Goal: Find specific page/section: Find specific page/section

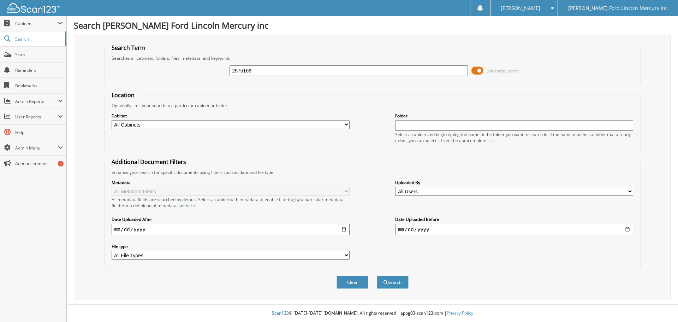
type input "2575169"
click at [377, 275] on button "Search" at bounding box center [393, 281] width 32 height 13
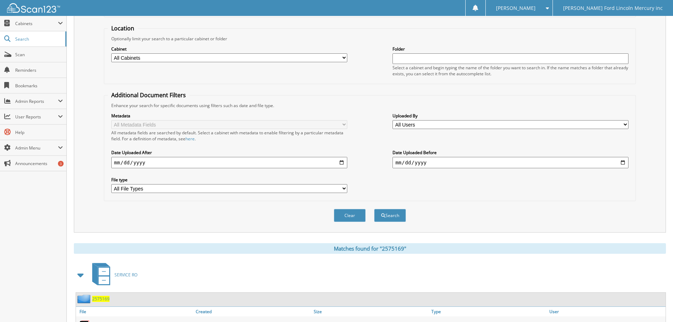
scroll to position [101, 0]
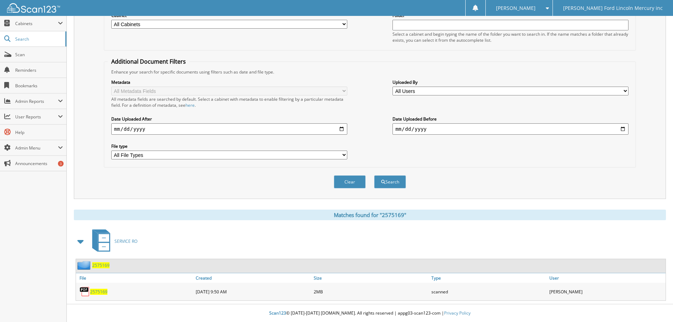
click at [98, 291] on span "2575169" at bounding box center [98, 292] width 17 height 6
